Goal: Information Seeking & Learning: Find specific fact

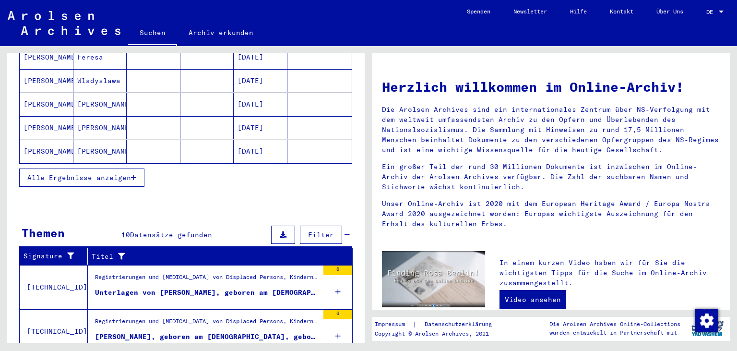
scroll to position [301, 0]
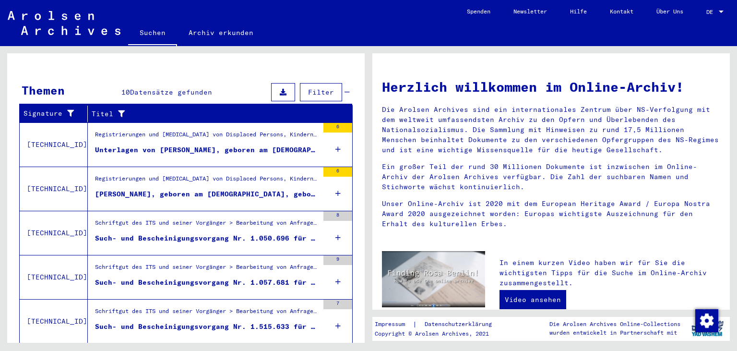
click at [338, 225] on icon at bounding box center [337, 238] width 5 height 34
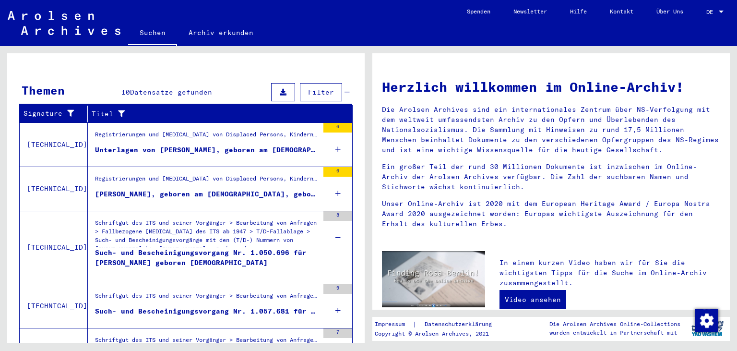
scroll to position [345, 0]
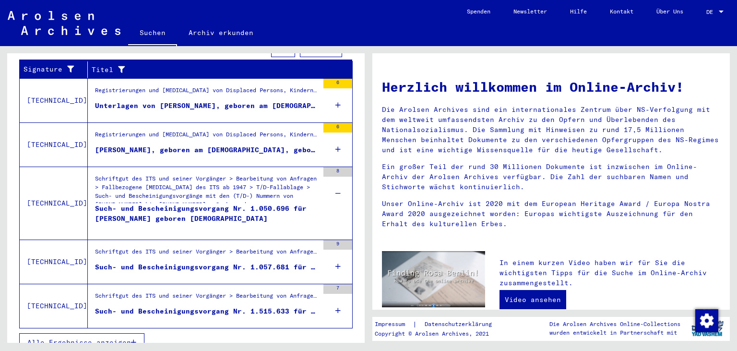
click at [339, 255] on icon at bounding box center [337, 266] width 5 height 34
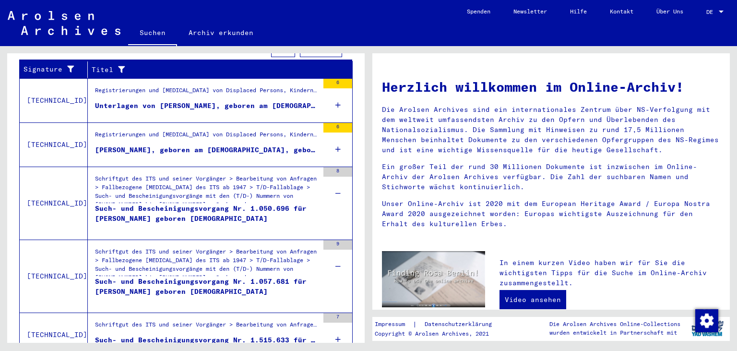
click at [208, 263] on mat-grid-list "Schriftgut des ITS und seiner Vorgänger > Bearbeitung von Anfragen > Fallbezoge…" at bounding box center [207, 276] width 224 height 58
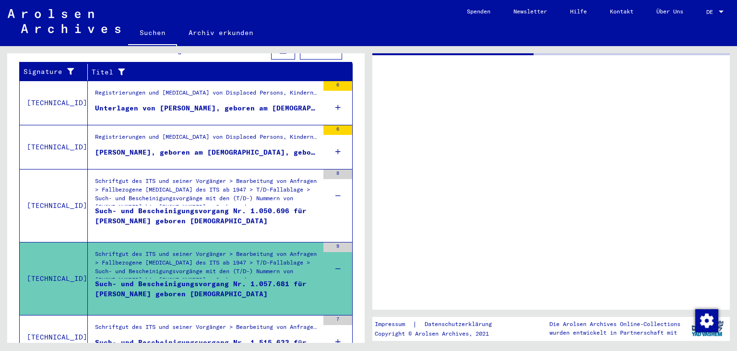
scroll to position [173, 0]
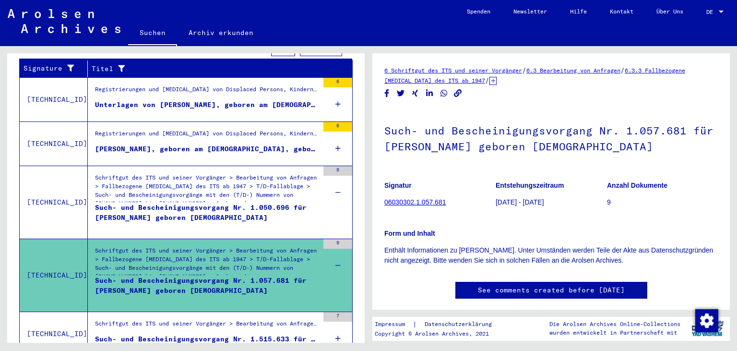
click at [478, 172] on div "Such- und Bescheinigungsvorgang Nr. 1.057.681 für [PERSON_NAME] geboren [DEMOGR…" at bounding box center [550, 186] width 333 height 157
click at [249, 202] on div "Such- und Bescheinigungsvorgang Nr. 1.050.696 für [PERSON_NAME] geboren [DEMOGR…" at bounding box center [207, 216] width 224 height 29
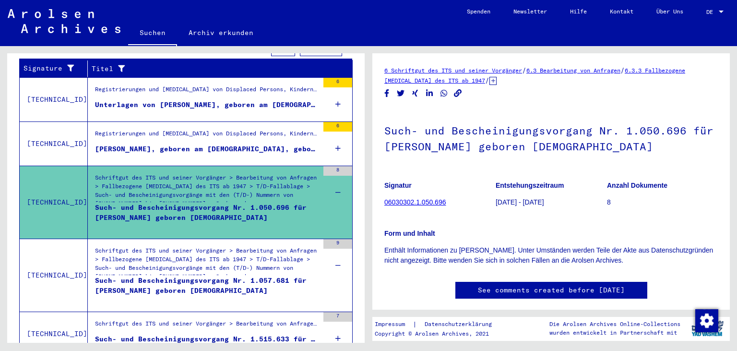
click at [239, 275] on div "Such- und Bescheinigungsvorgang Nr. 1.057.681 für [PERSON_NAME] geboren [DEMOGR…" at bounding box center [207, 289] width 224 height 29
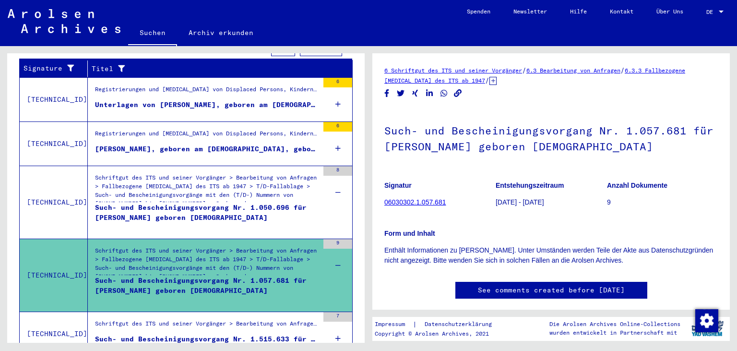
click at [239, 275] on div "Such- und Bescheinigungsvorgang Nr. 1.057.681 für [PERSON_NAME] geboren [DEMOGR…" at bounding box center [207, 289] width 224 height 29
click at [471, 230] on p "Form und Inhalt" at bounding box center [550, 233] width 333 height 10
click at [430, 198] on figure "Signatur 06030302.1.057.681" at bounding box center [439, 195] width 111 height 43
click at [434, 206] on figure "Signatur 06030302.1.057.681" at bounding box center [439, 195] width 111 height 43
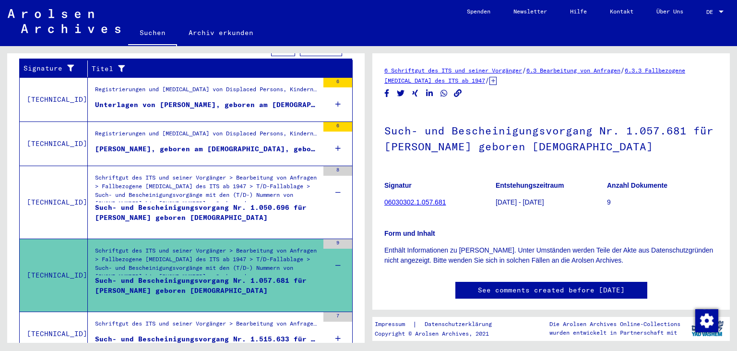
click at [434, 200] on link "06030302.1.057.681" at bounding box center [414, 202] width 61 height 8
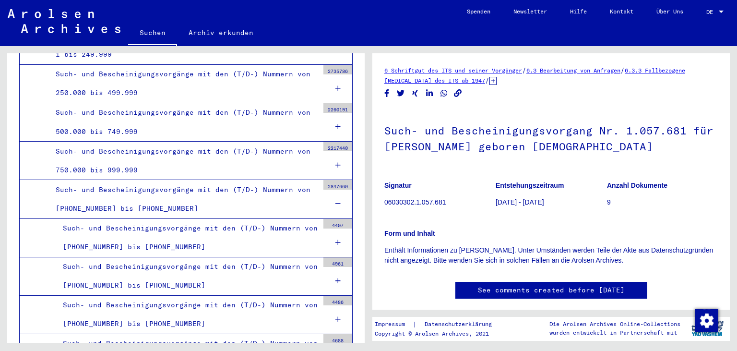
scroll to position [582, 0]
